Goal: Check status: Check status

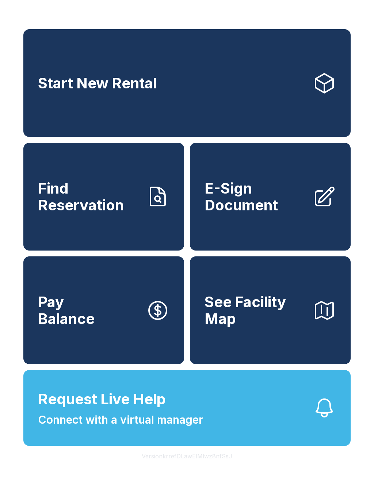
click at [124, 207] on span "Find Reservation" at bounding box center [89, 196] width 102 height 33
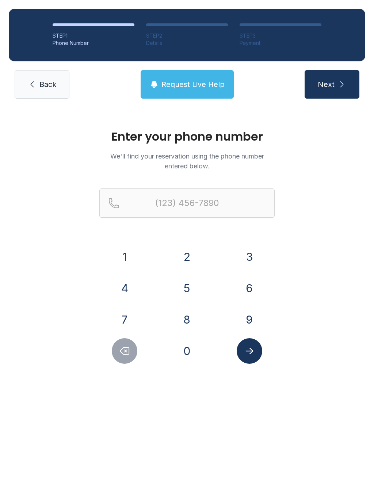
click at [250, 316] on button "9" at bounding box center [250, 320] width 26 height 26
click at [130, 260] on button "1" at bounding box center [125, 257] width 26 height 26
click at [183, 347] on button "0" at bounding box center [187, 351] width 26 height 26
click at [257, 245] on div "3" at bounding box center [249, 257] width 51 height 26
click at [247, 319] on button "9" at bounding box center [250, 320] width 26 height 26
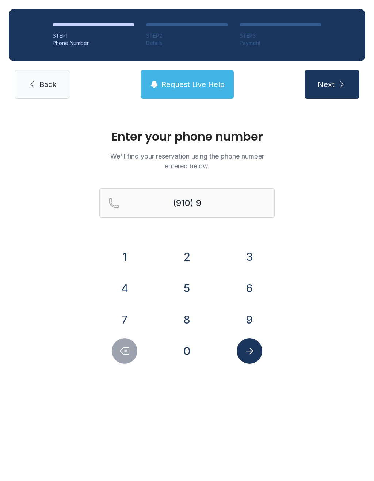
click at [112, 260] on button "1" at bounding box center [125, 257] width 26 height 26
click at [128, 357] on button "Delete number" at bounding box center [125, 351] width 26 height 26
click at [246, 255] on button "3" at bounding box center [250, 257] width 26 height 26
click at [252, 326] on button "9" at bounding box center [250, 320] width 26 height 26
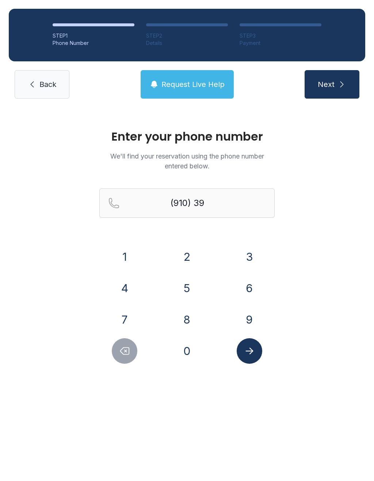
click at [121, 262] on button "1" at bounding box center [125, 257] width 26 height 26
click at [190, 315] on button "8" at bounding box center [187, 320] width 26 height 26
click at [259, 288] on button "6" at bounding box center [250, 288] width 26 height 26
click at [126, 262] on button "1" at bounding box center [125, 257] width 26 height 26
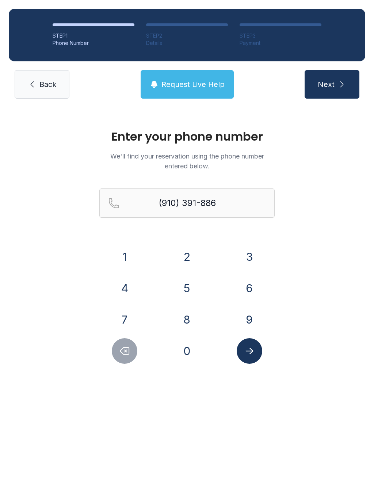
type input "[PHONE_NUMBER]"
click at [247, 351] on icon "Submit lookup form" at bounding box center [249, 350] width 8 height 7
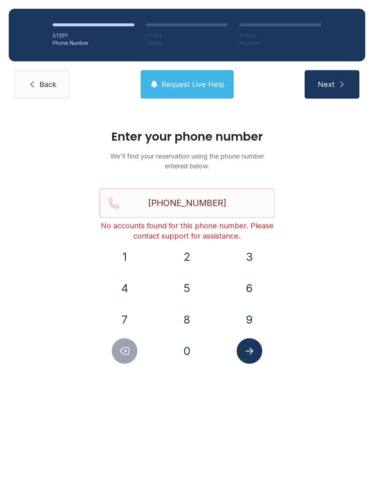
click at [42, 94] on link "Back" at bounding box center [42, 84] width 55 height 28
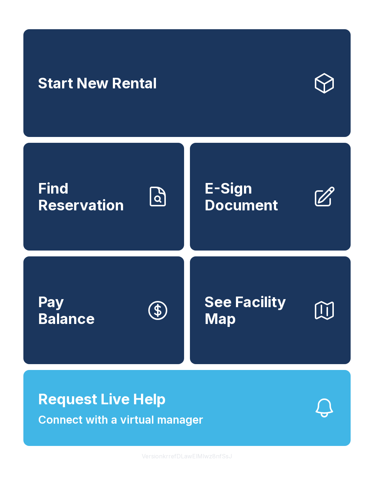
click at [99, 211] on span "Find Reservation" at bounding box center [89, 196] width 102 height 33
